Goal: Task Accomplishment & Management: Manage account settings

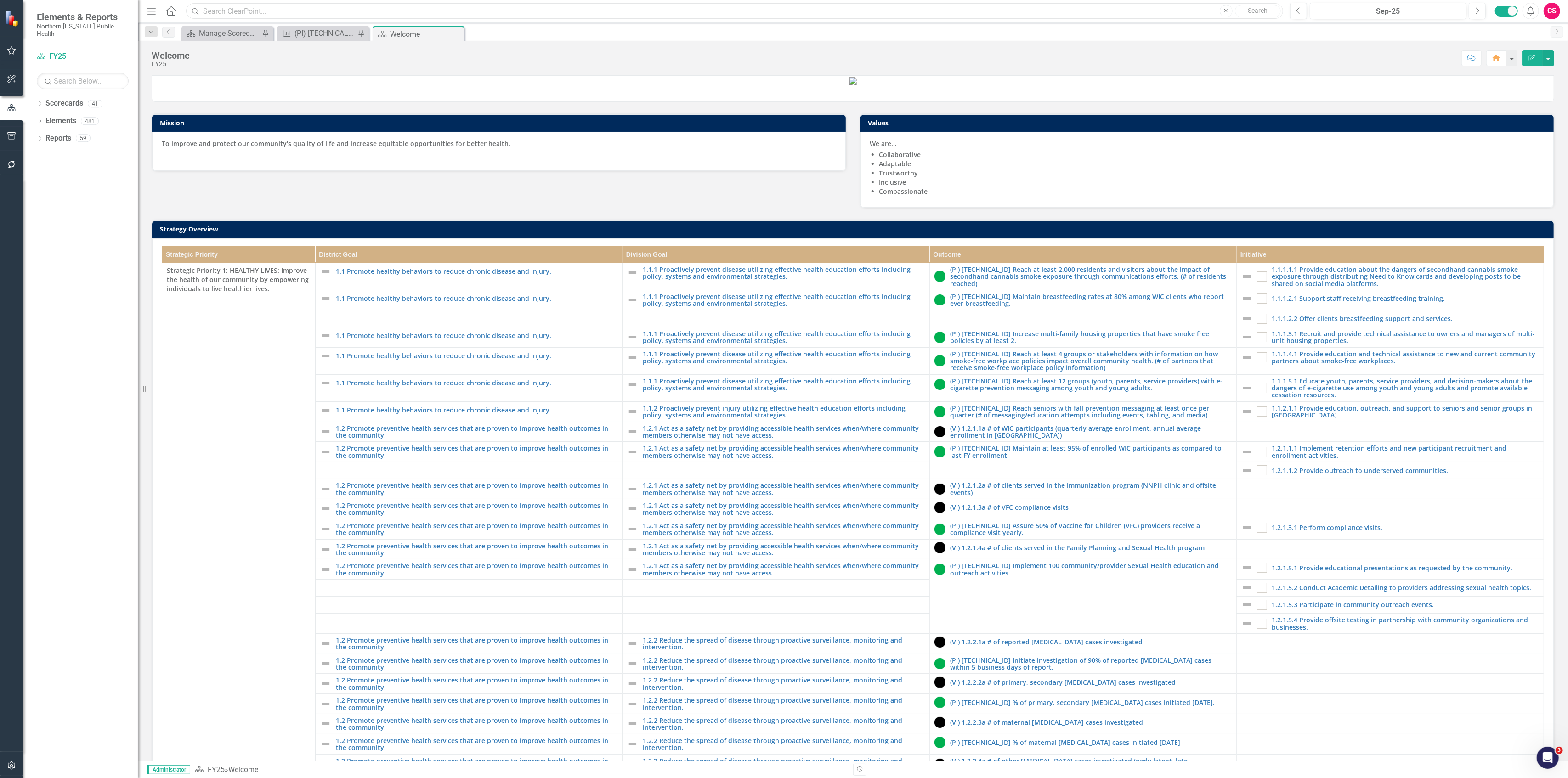
click at [430, 7] on input "text" at bounding box center [734, 11] width 1097 height 16
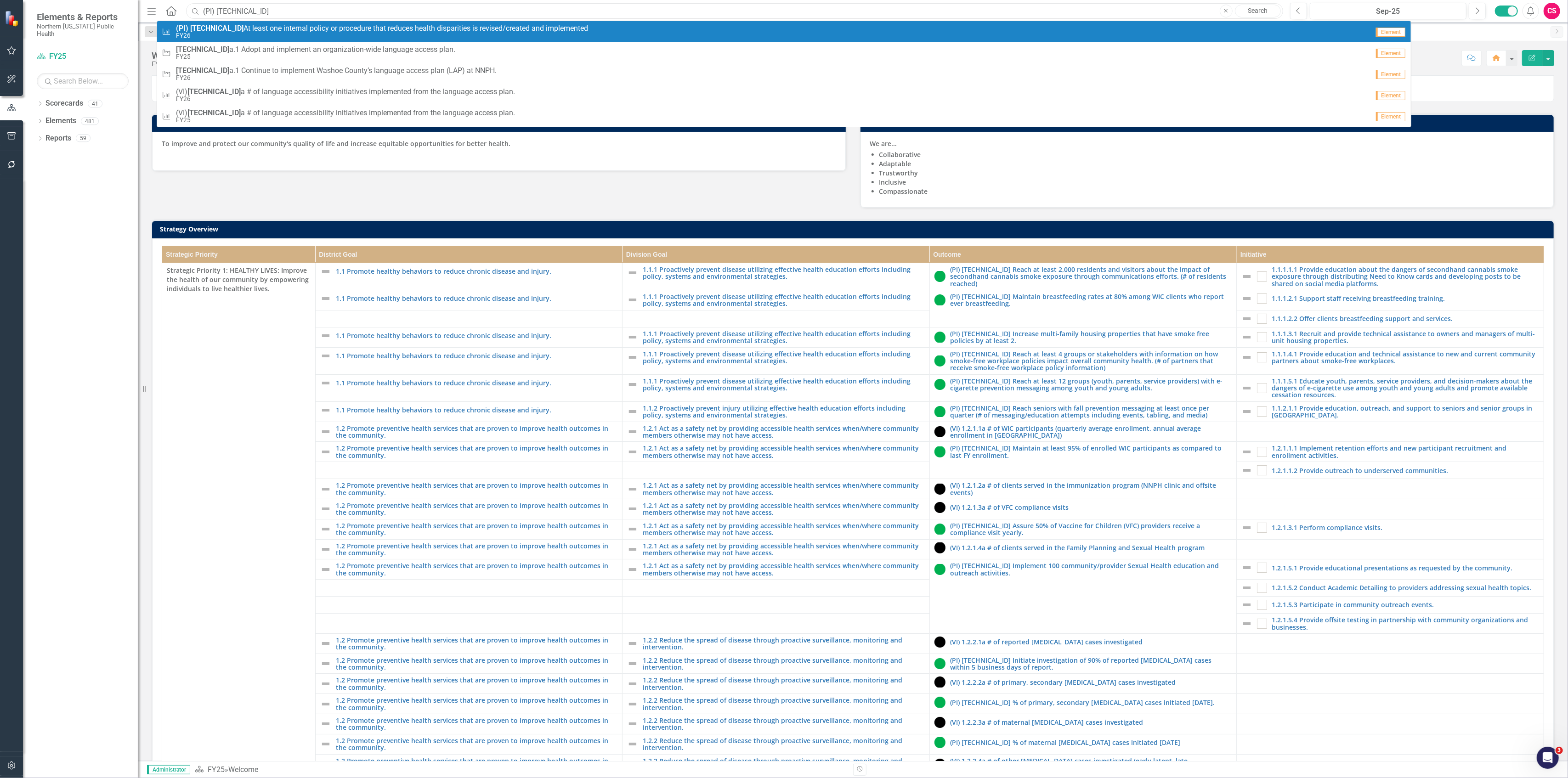
type input "(PI) [TECHNICAL_ID]"
click at [375, 28] on span "(PI) [TECHNICAL_ID] At least one internal policy or procedure that reduces heal…" at bounding box center [382, 29] width 412 height 8
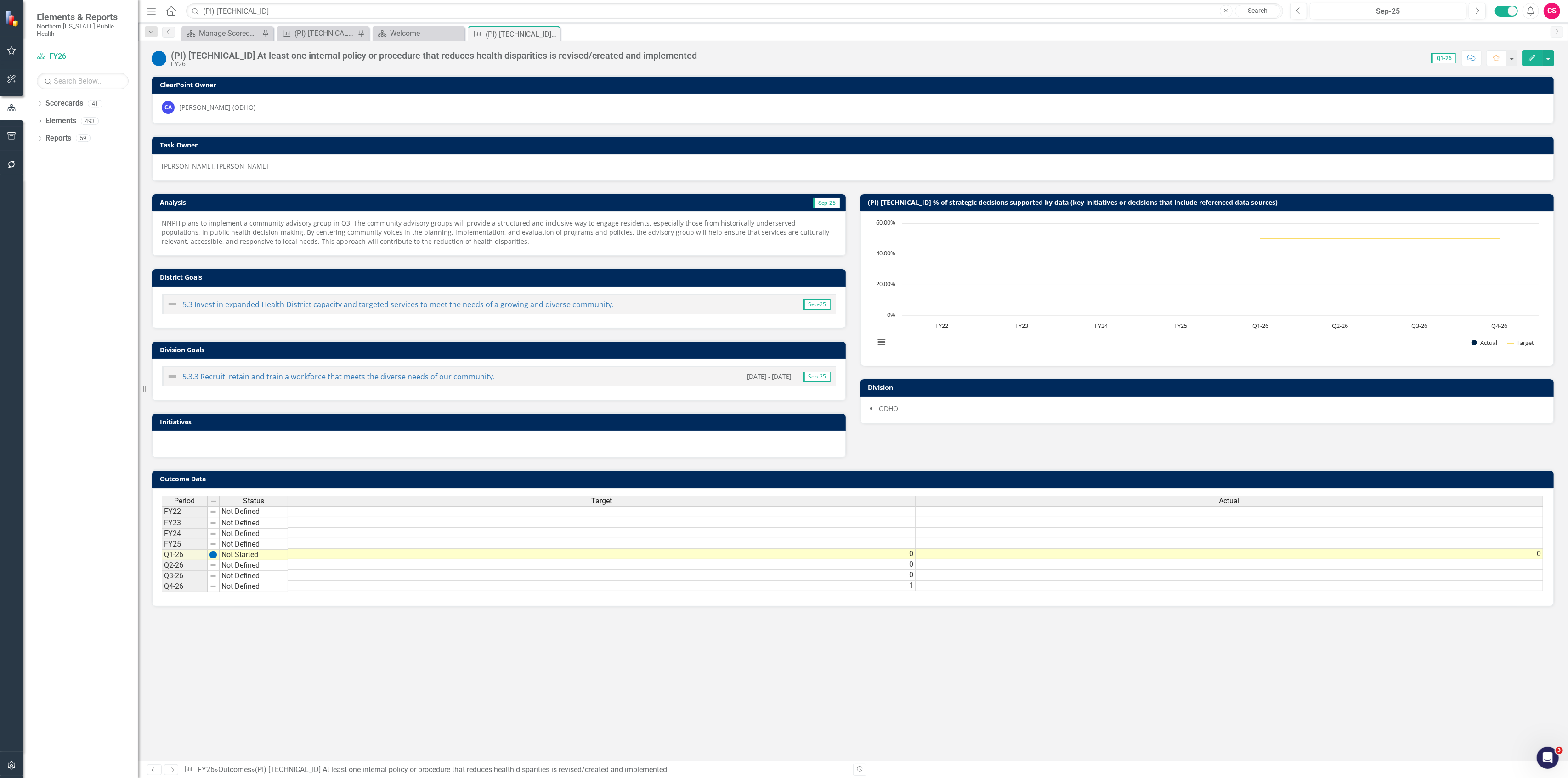
click at [1078, 203] on h3 "(PI) [TECHNICAL_ID] % of strategic decisions supported by data (key initiatives…" at bounding box center [1208, 202] width 682 height 7
click at [1297, 203] on h3 "(PI) [TECHNICAL_ID] % of strategic decisions supported by data (key initiatives…" at bounding box center [1208, 202] width 682 height 7
click at [1185, 205] on h3 "(PI) [TECHNICAL_ID] % of strategic decisions supported by data (key initiatives…" at bounding box center [1208, 202] width 682 height 7
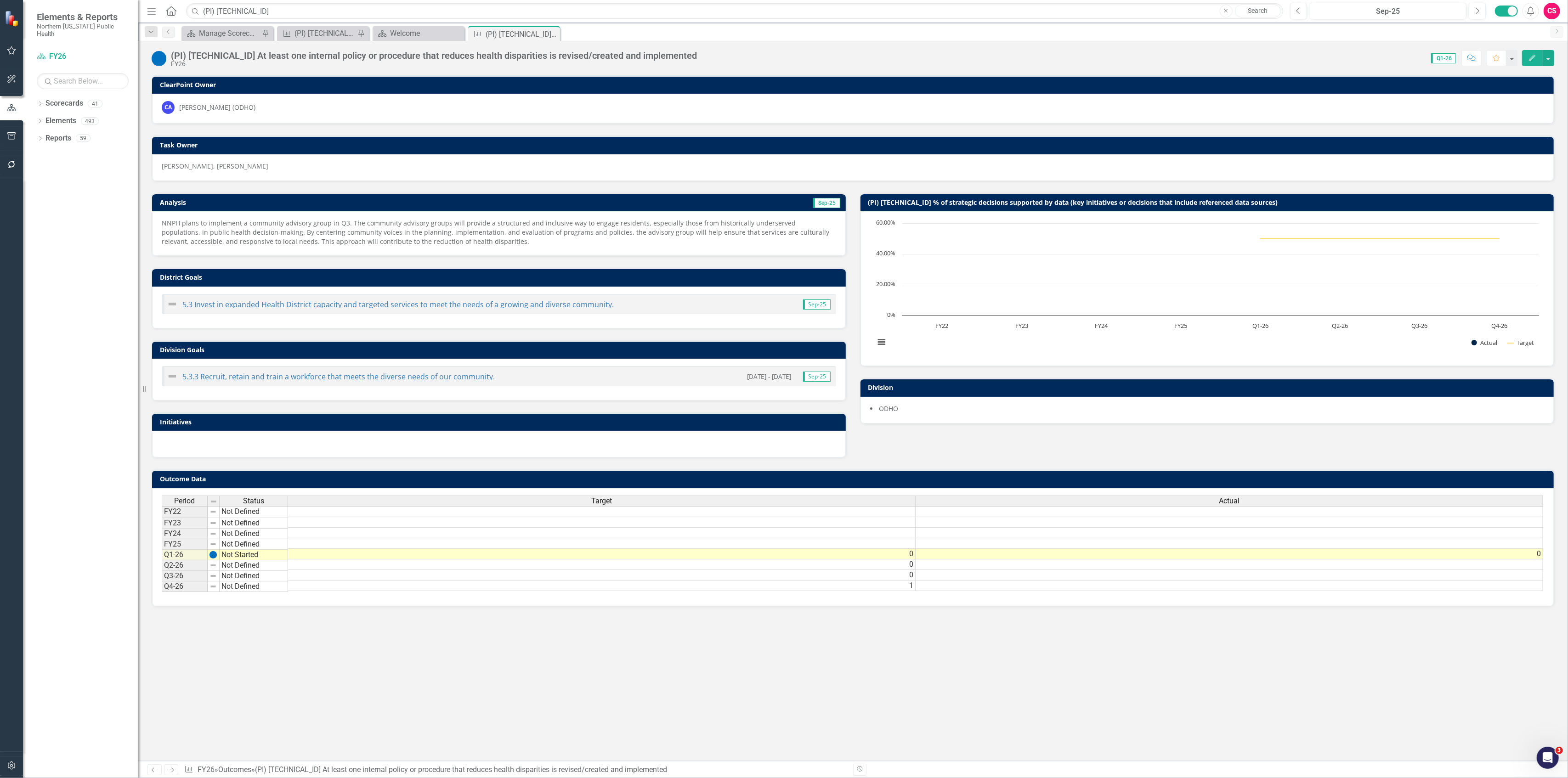
click at [1185, 205] on h3 "(PI) [TECHNICAL_ID] % of strategic decisions supported by data (key initiatives…" at bounding box center [1208, 202] width 682 height 7
click at [1172, 289] on rect "Interactive chart" at bounding box center [1207, 287] width 674 height 138
click at [1300, 239] on icon "Interactive chart" at bounding box center [1380, 239] width 239 height 0
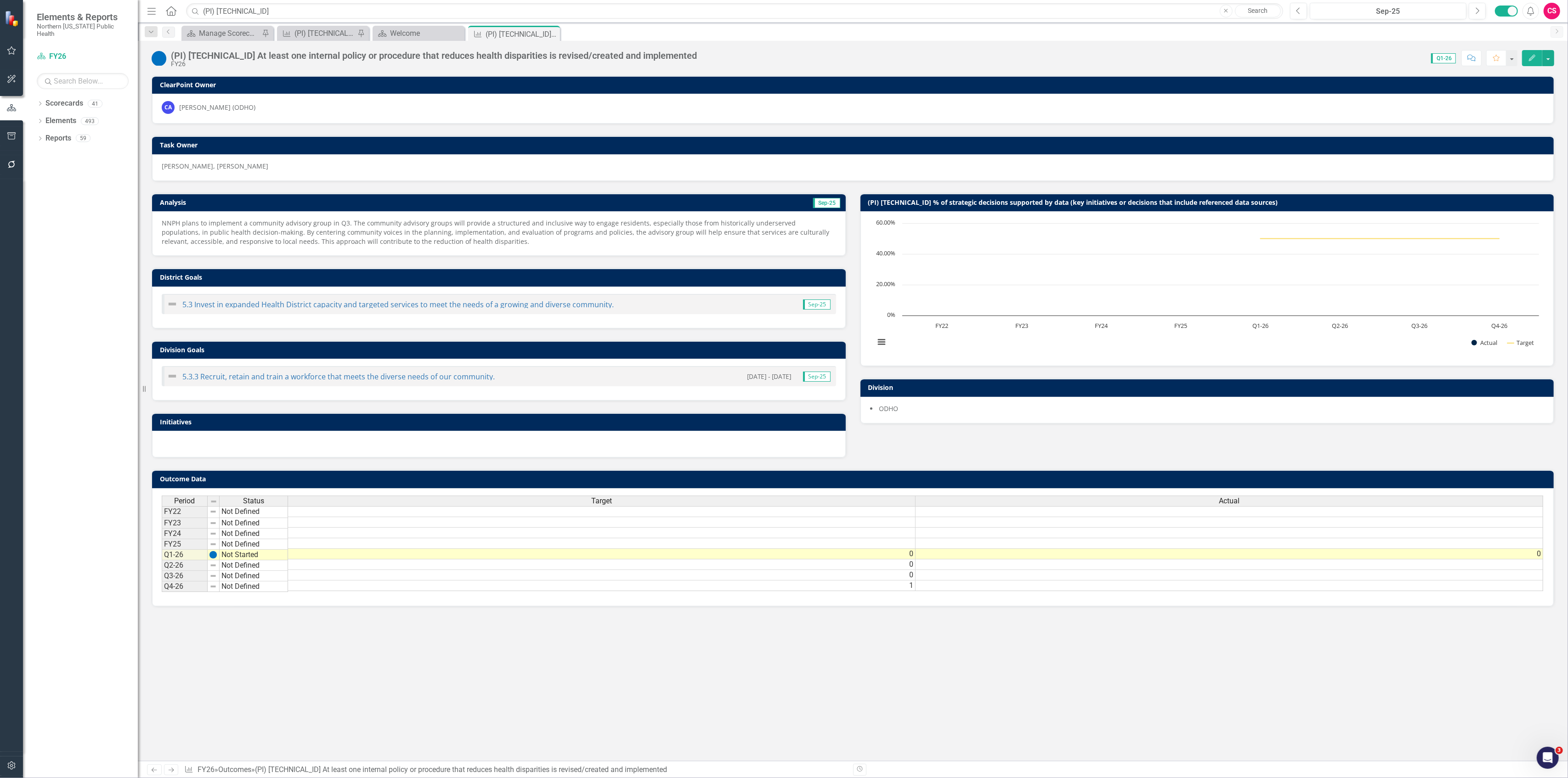
click at [1318, 201] on h3 "(PI) [TECHNICAL_ID] % of strategic decisions supported by data (key initiatives…" at bounding box center [1208, 202] width 682 height 7
click at [1553, 50] on button "button" at bounding box center [1548, 58] width 12 height 16
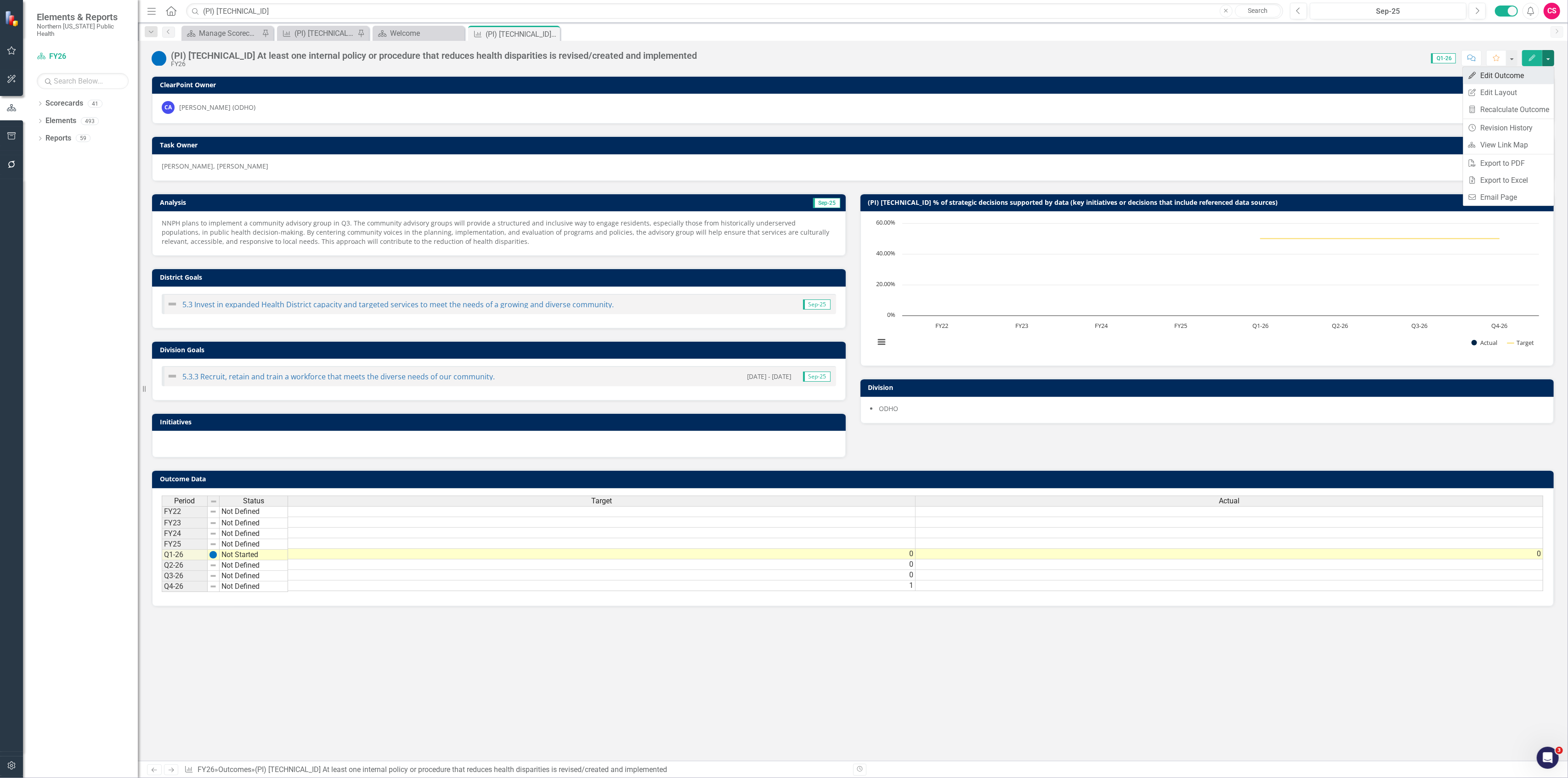
click at [1503, 74] on link "Edit Edit Outcome" at bounding box center [1509, 75] width 91 height 17
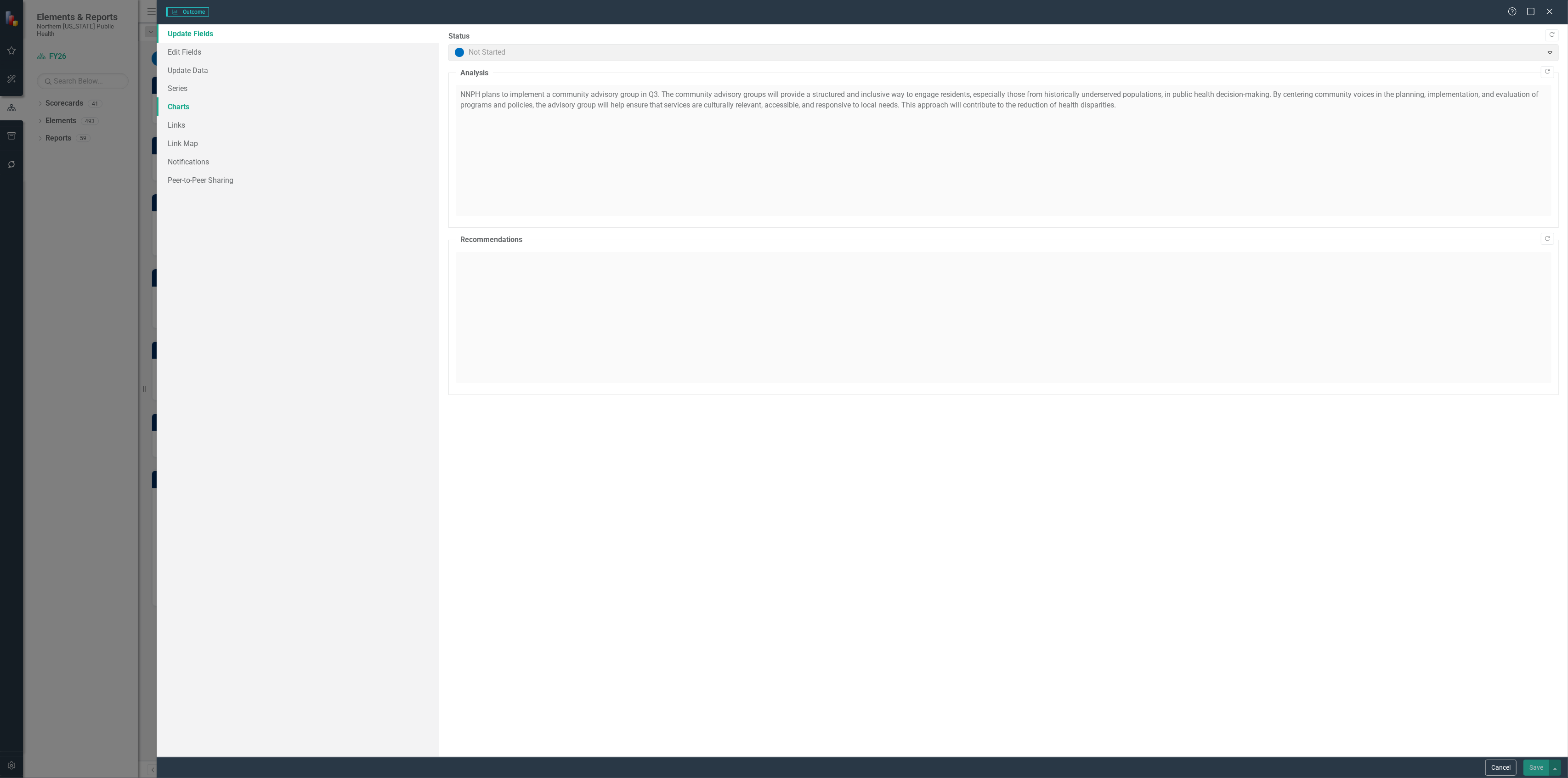
click at [208, 112] on link "Charts" at bounding box center [298, 106] width 282 height 18
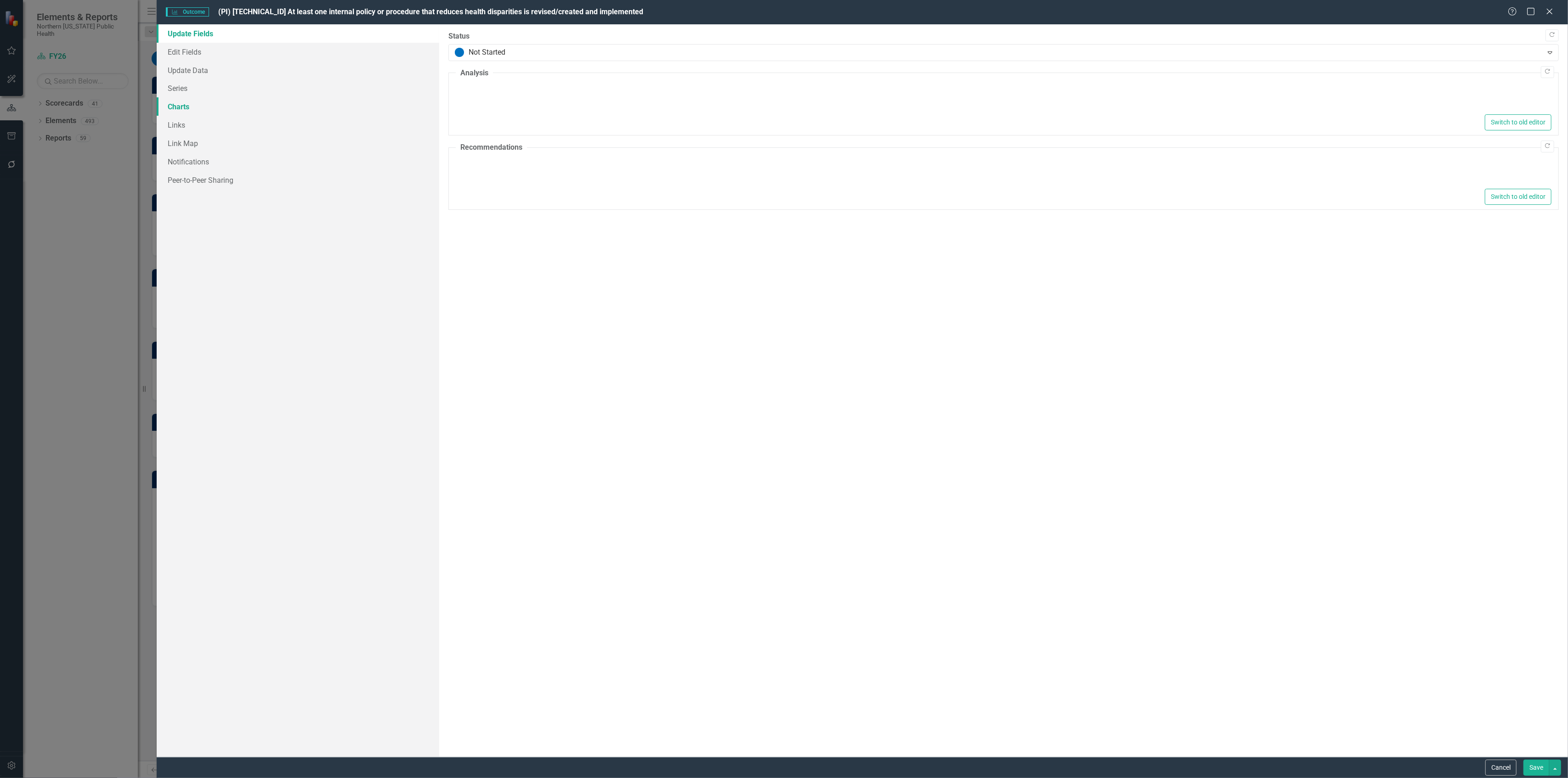
type textarea "<p>NNPH plans to implement a community advisory group in Q3. The community advi…"
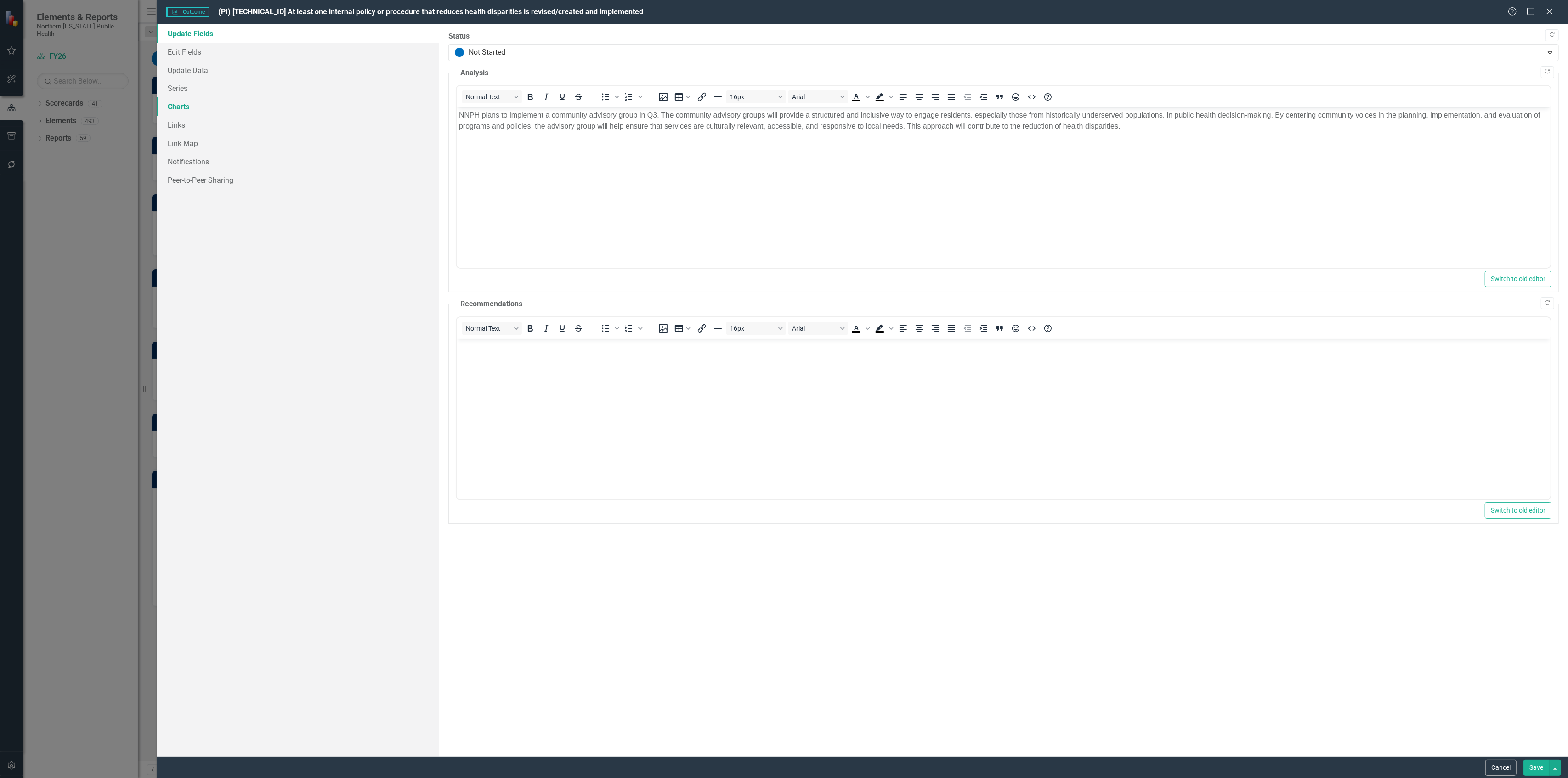
click at [199, 108] on link "Charts" at bounding box center [298, 106] width 282 height 18
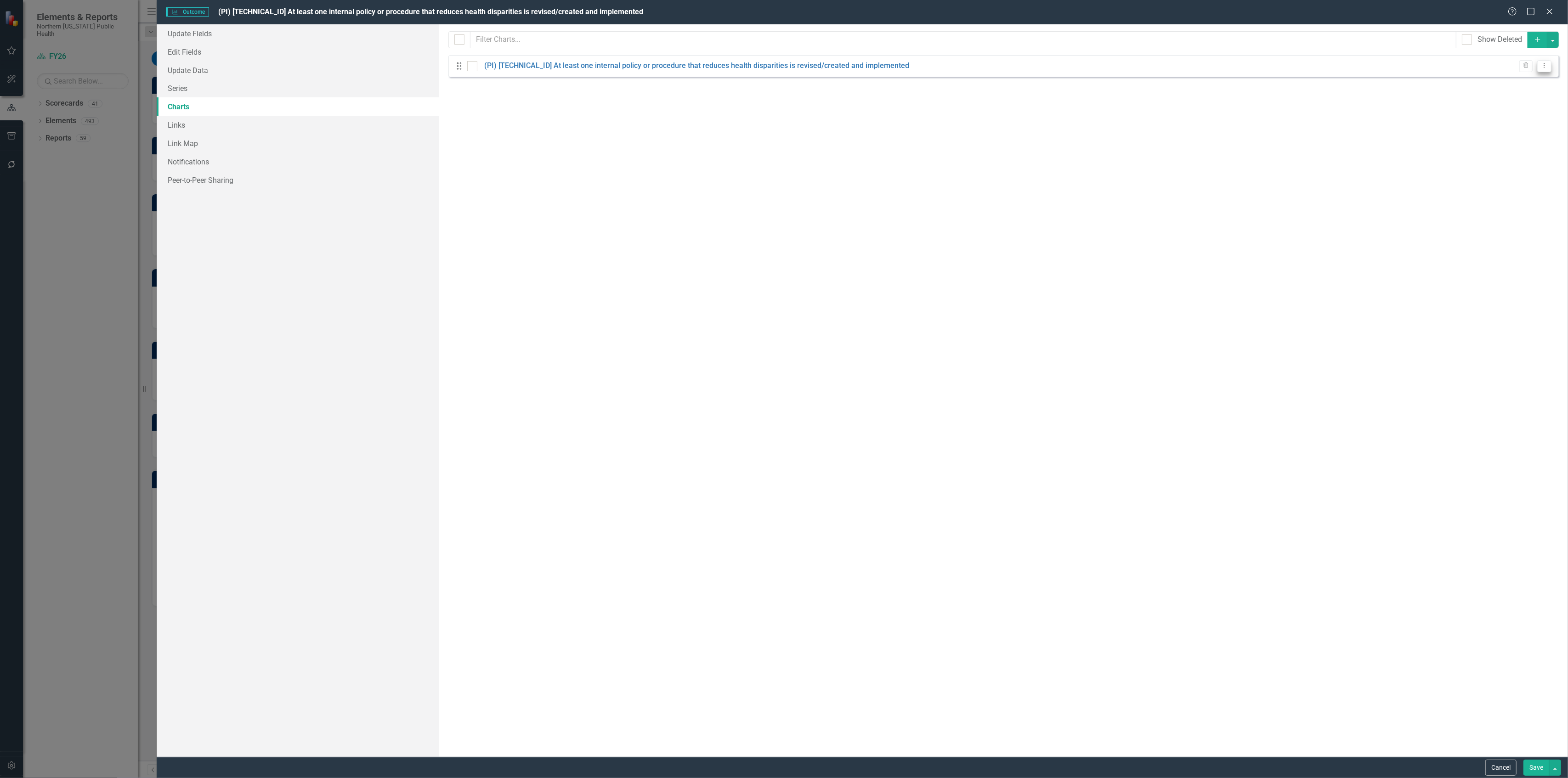
click at [1545, 69] on icon "Dropdown Menu" at bounding box center [1545, 65] width 8 height 6
click at [1509, 84] on link "Edit Edit Chart" at bounding box center [1515, 81] width 73 height 17
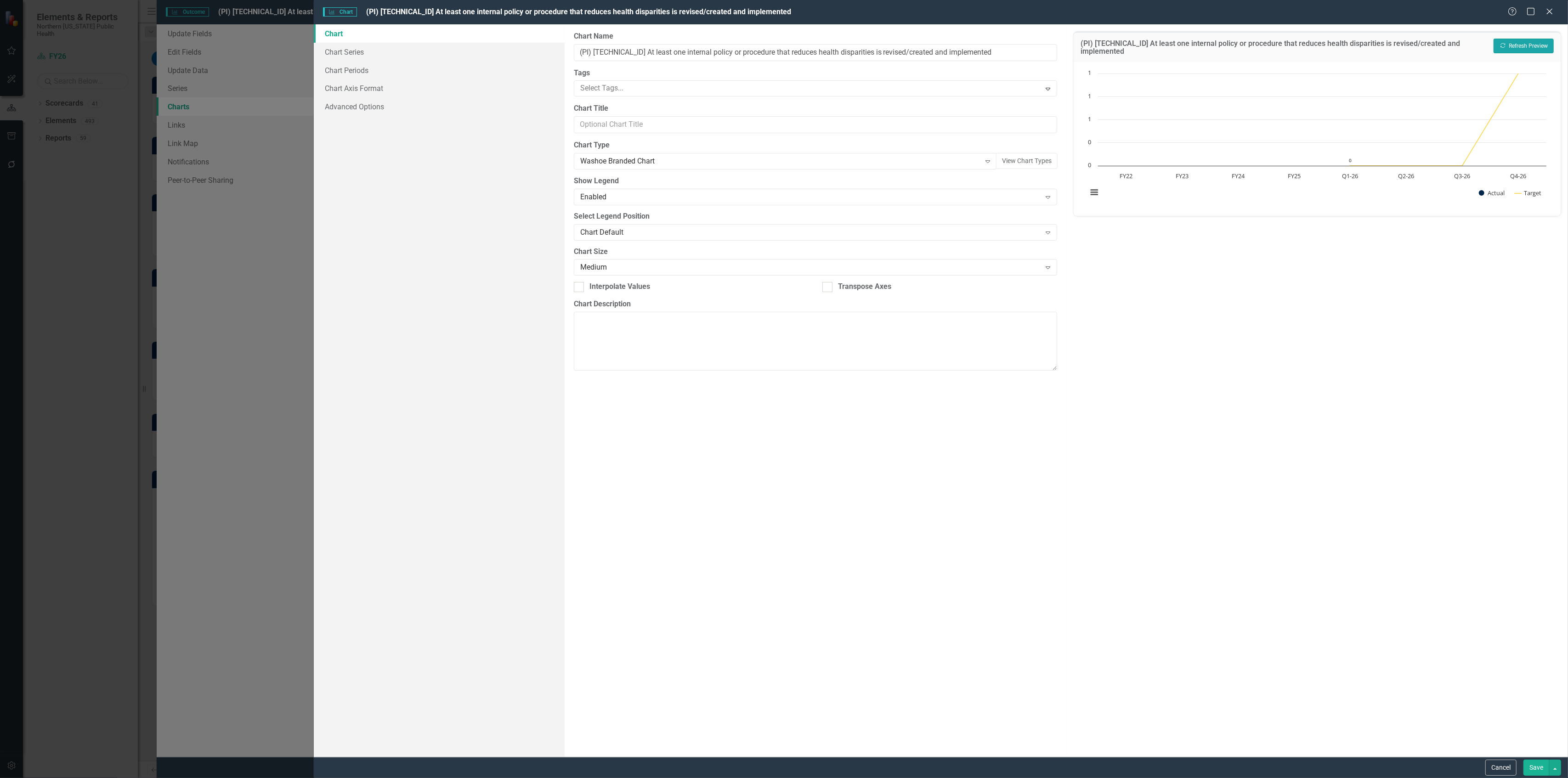
click at [1521, 44] on button "Recalculate Refresh Preview" at bounding box center [1524, 45] width 61 height 14
click at [1533, 764] on button "Save" at bounding box center [1536, 768] width 26 height 16
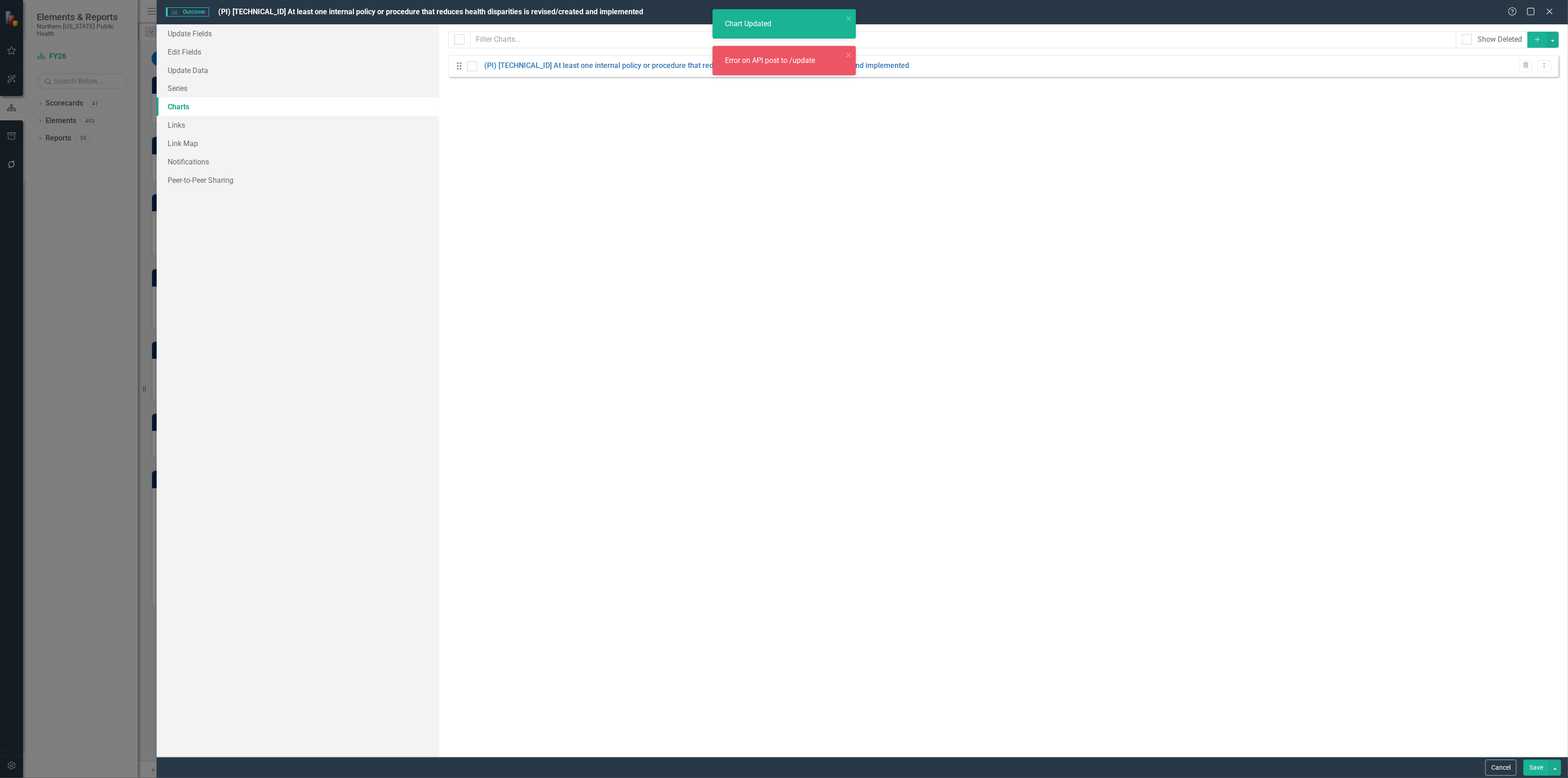
click at [1531, 770] on button "Save" at bounding box center [1536, 768] width 26 height 16
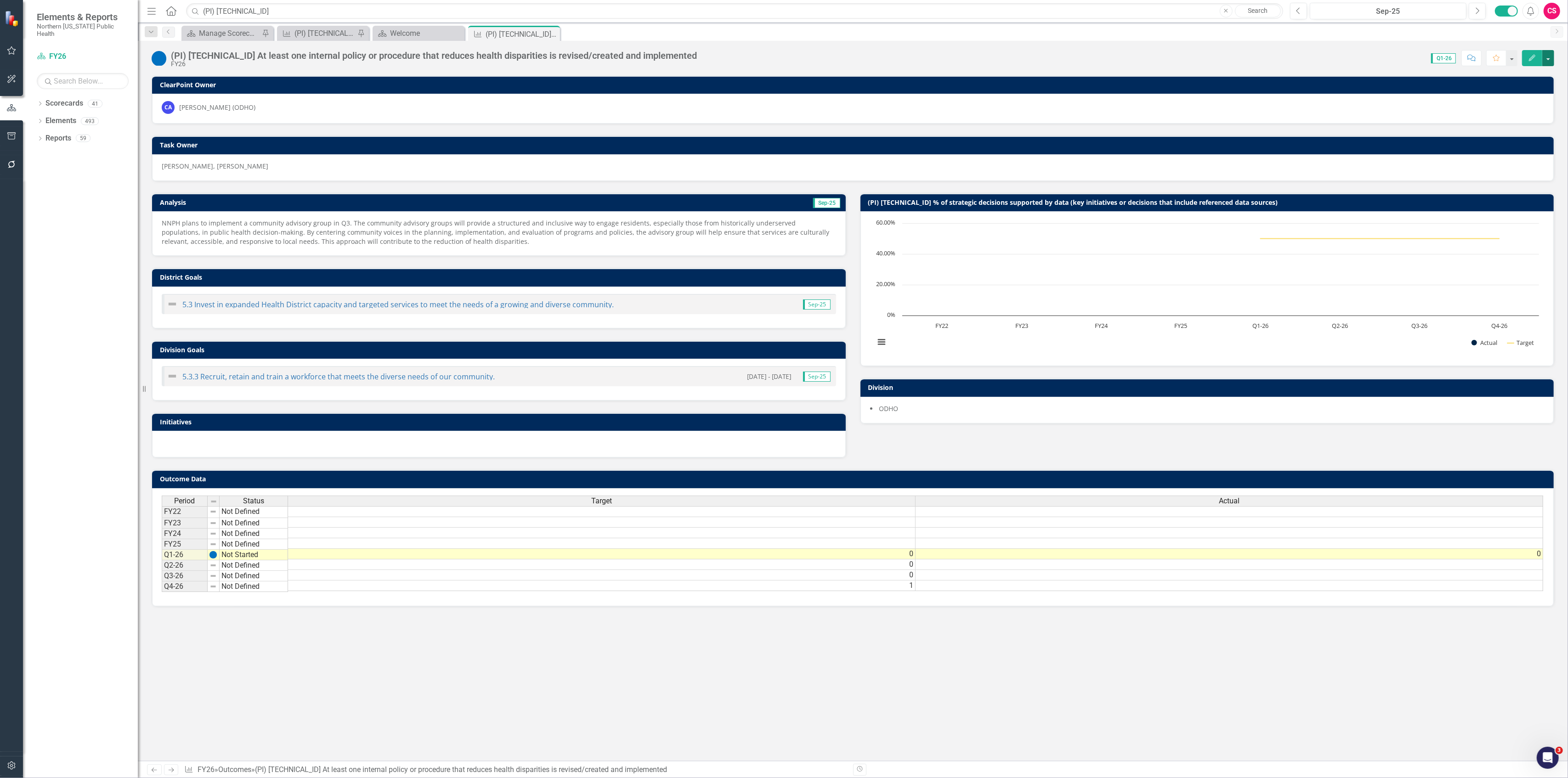
click at [1546, 57] on button "button" at bounding box center [1548, 58] width 12 height 16
click at [1515, 90] on link "Edit Report Edit Layout" at bounding box center [1509, 92] width 91 height 17
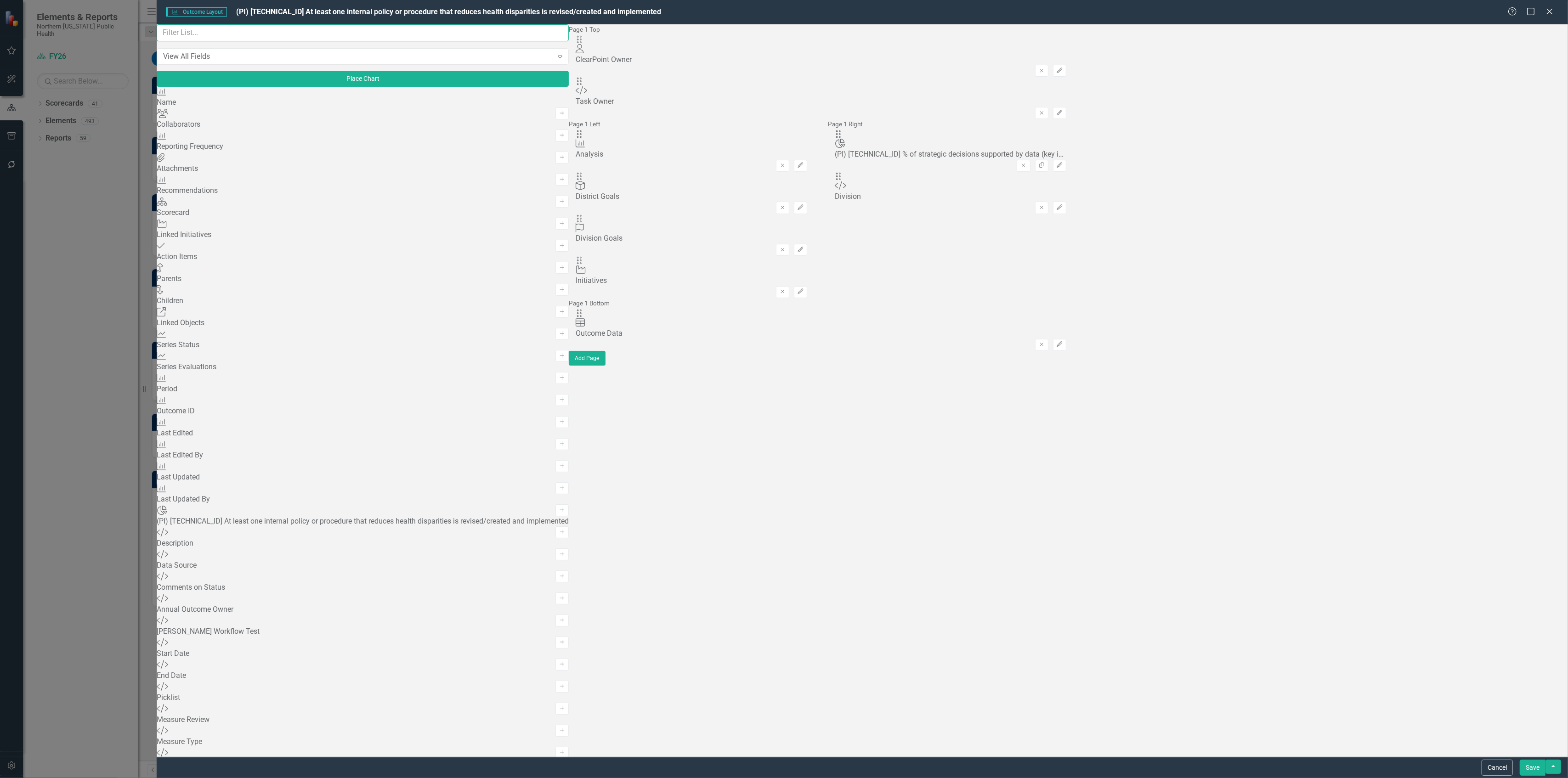
click at [302, 41] on input "text" at bounding box center [363, 33] width 412 height 17
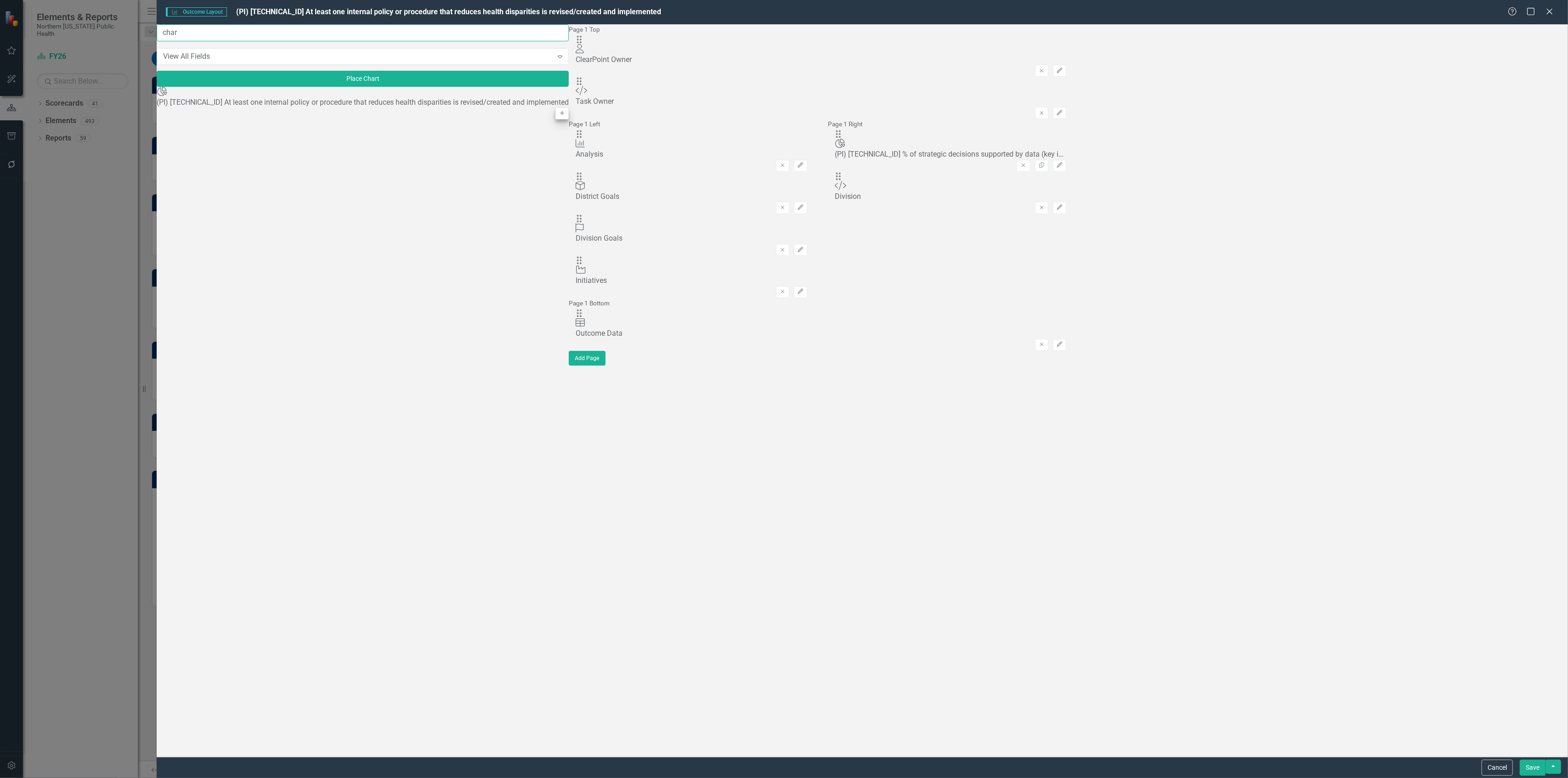
type input "char"
click at [559, 115] on icon "Add" at bounding box center [562, 113] width 7 height 6
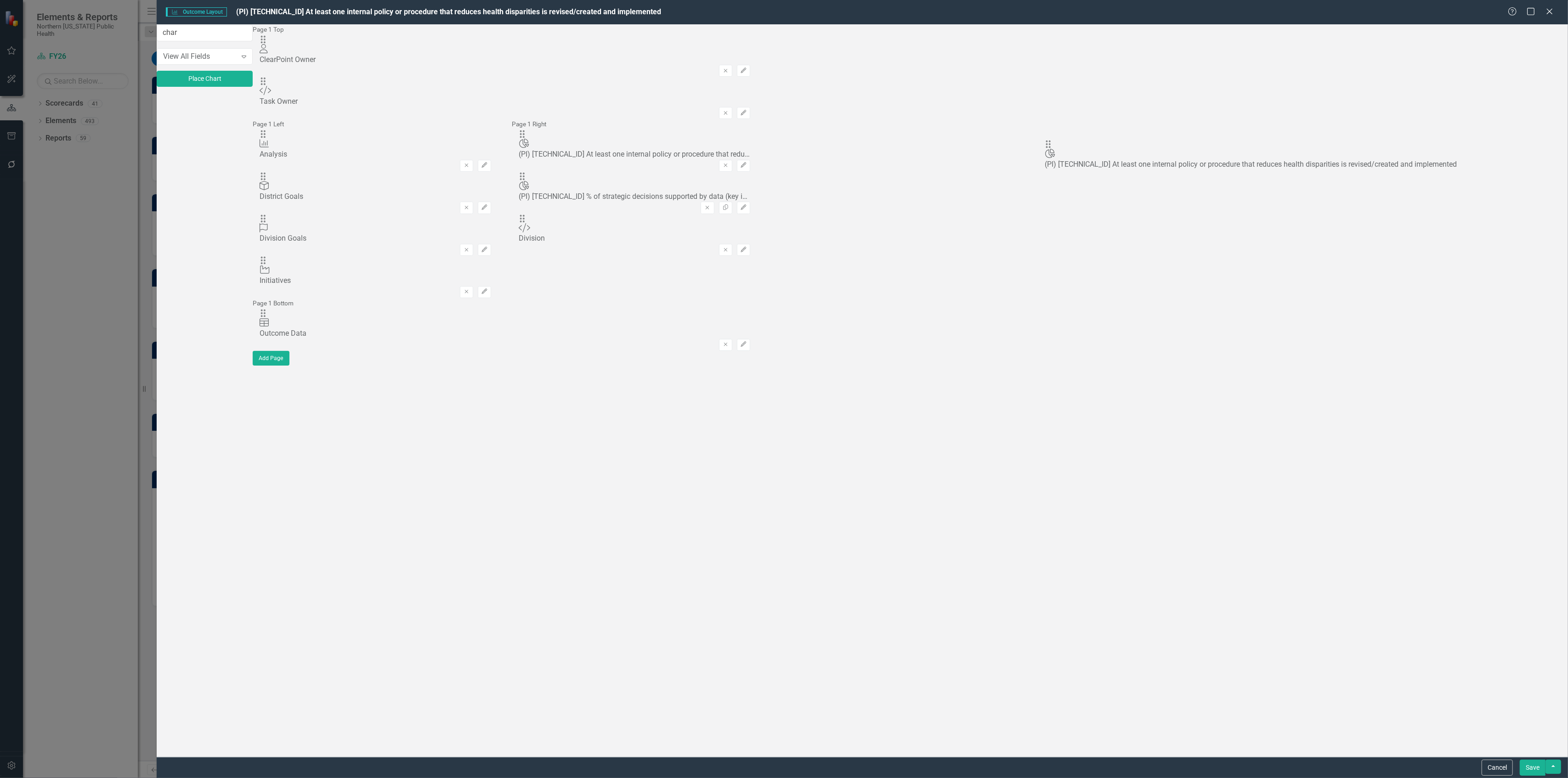
drag, startPoint x: 541, startPoint y: 56, endPoint x: 1065, endPoint y: 146, distance: 531.7
click at [1056, 146] on icon "Chart" at bounding box center [1051, 148] width 10 height 10
click at [1527, 768] on button "Save" at bounding box center [1533, 768] width 26 height 16
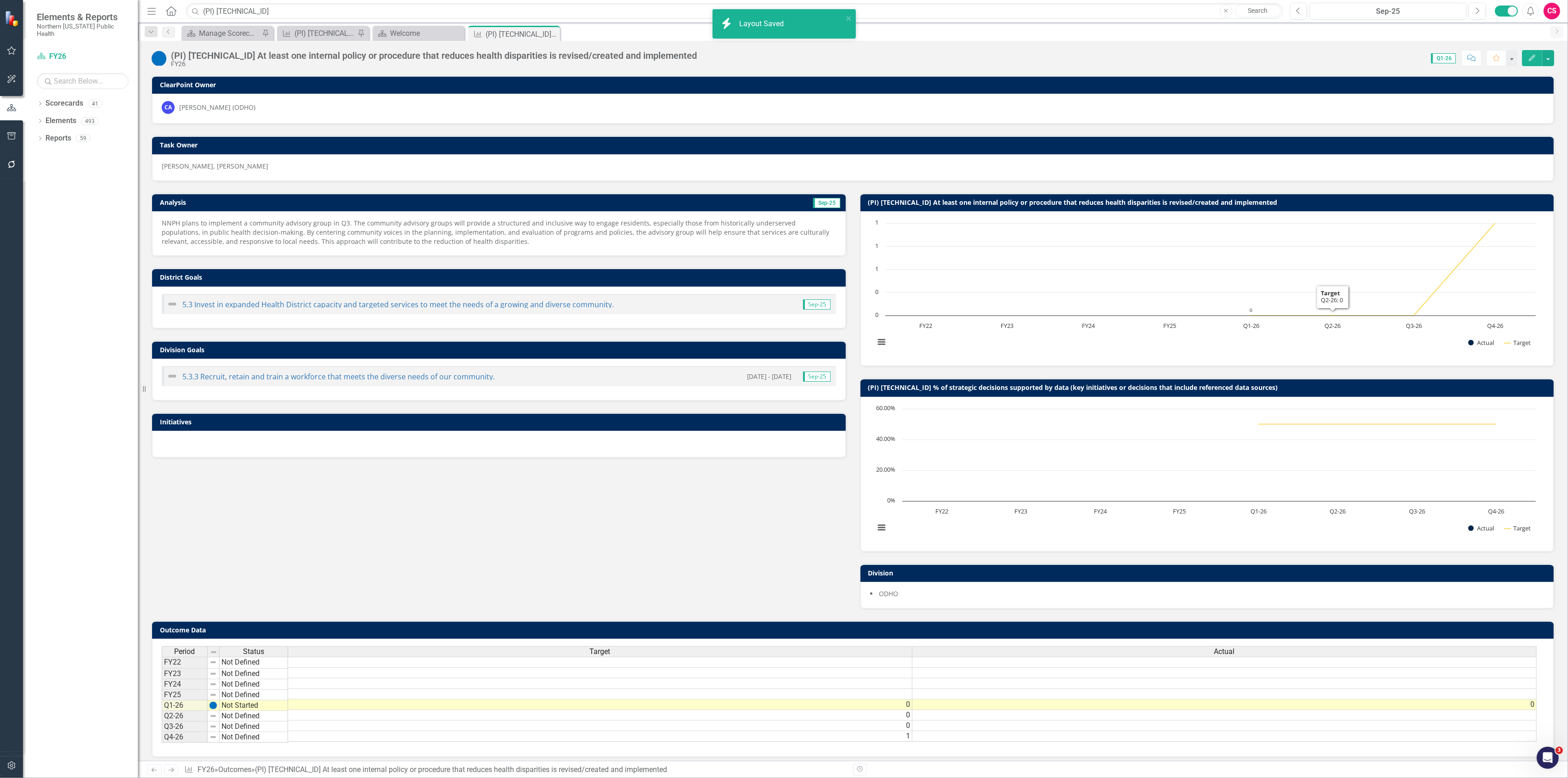
click at [1294, 203] on h3 "(PI) [TECHNICAL_ID] At least one internal policy or procedure that reduces heal…" at bounding box center [1208, 202] width 682 height 7
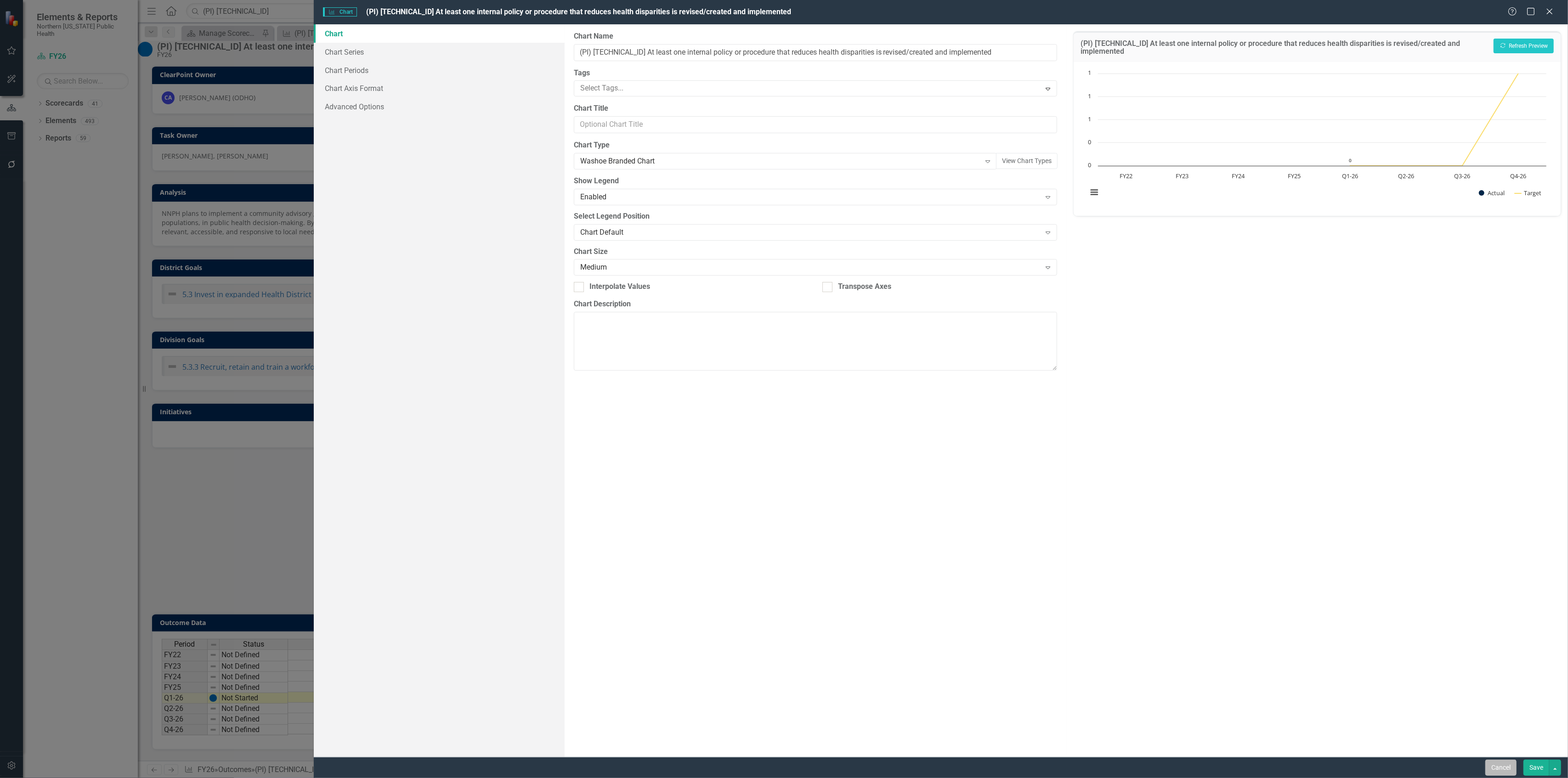
click at [1493, 768] on button "Cancel" at bounding box center [1500, 768] width 31 height 16
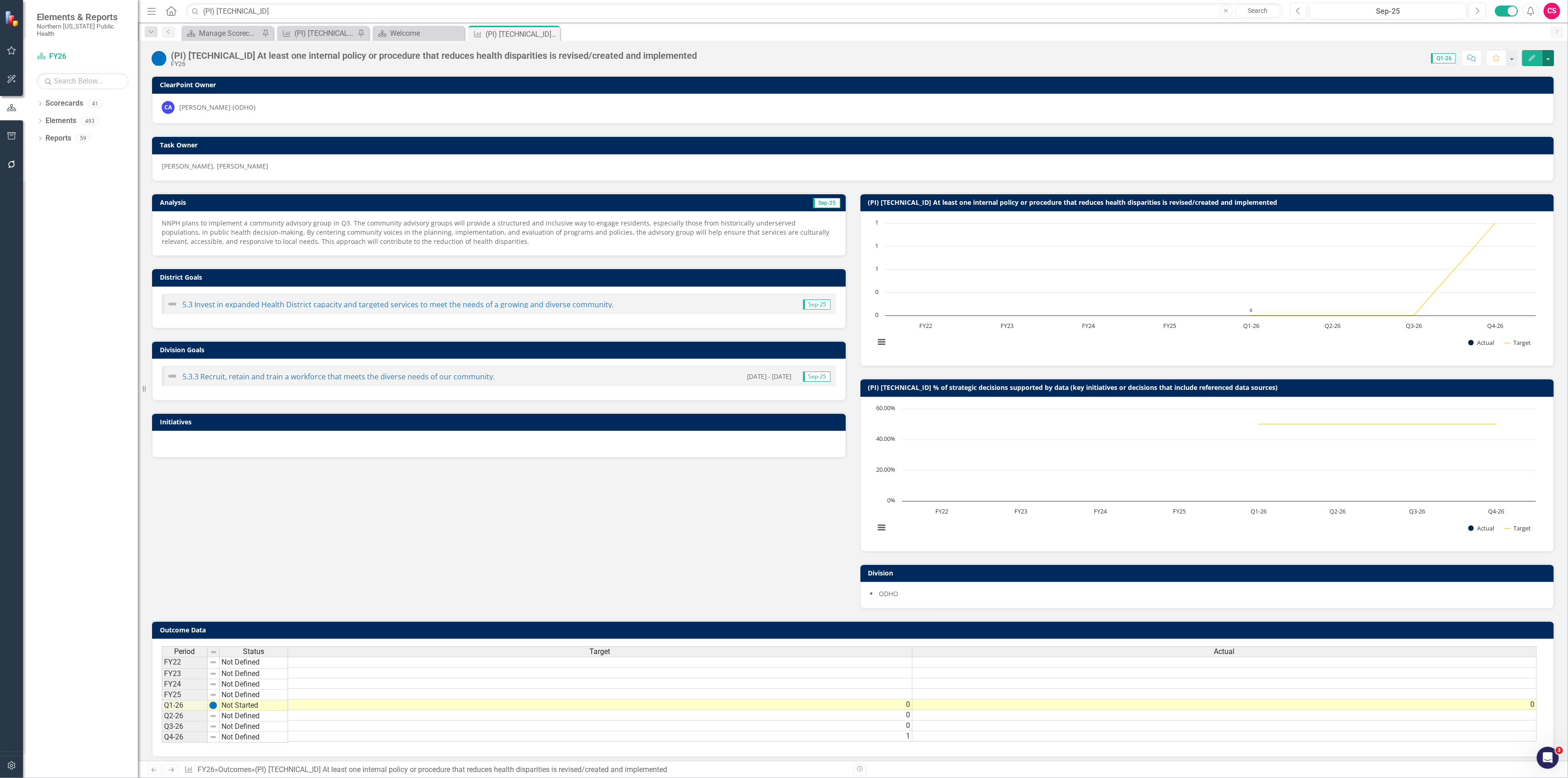
click at [1550, 59] on button "button" at bounding box center [1548, 58] width 12 height 16
